Goal: Find specific page/section: Find specific page/section

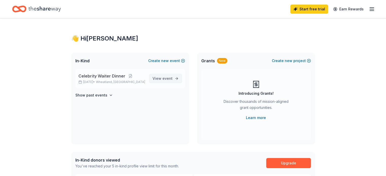
click at [167, 78] on span "event" at bounding box center [168, 78] width 10 height 4
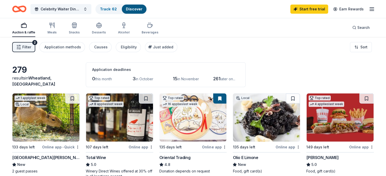
click at [299, 65] on div "279 results in [GEOGRAPHIC_DATA], [GEOGRAPHIC_DATA] Application deadlines 0 thi…" at bounding box center [193, 74] width 362 height 25
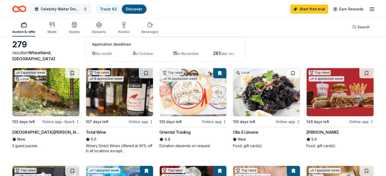
click at [299, 45] on div "279 results in [GEOGRAPHIC_DATA], [GEOGRAPHIC_DATA] Application deadlines 0 thi…" at bounding box center [193, 49] width 362 height 25
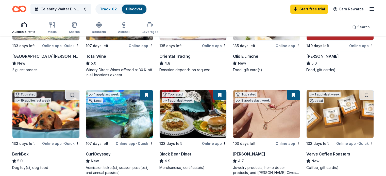
scroll to position [127, 0]
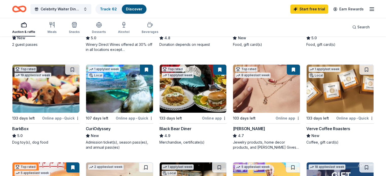
click at [271, 104] on img at bounding box center [266, 89] width 67 height 48
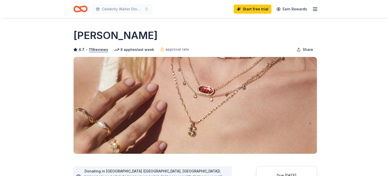
scroll to position [76, 0]
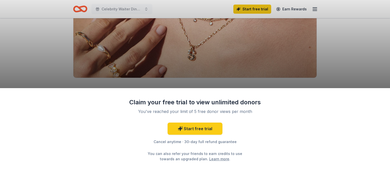
click at [347, 59] on div "Claim your free trial to view unlimited donors You've reached your limit of 5 f…" at bounding box center [195, 88] width 390 height 176
